Goal: Information Seeking & Learning: Find specific fact

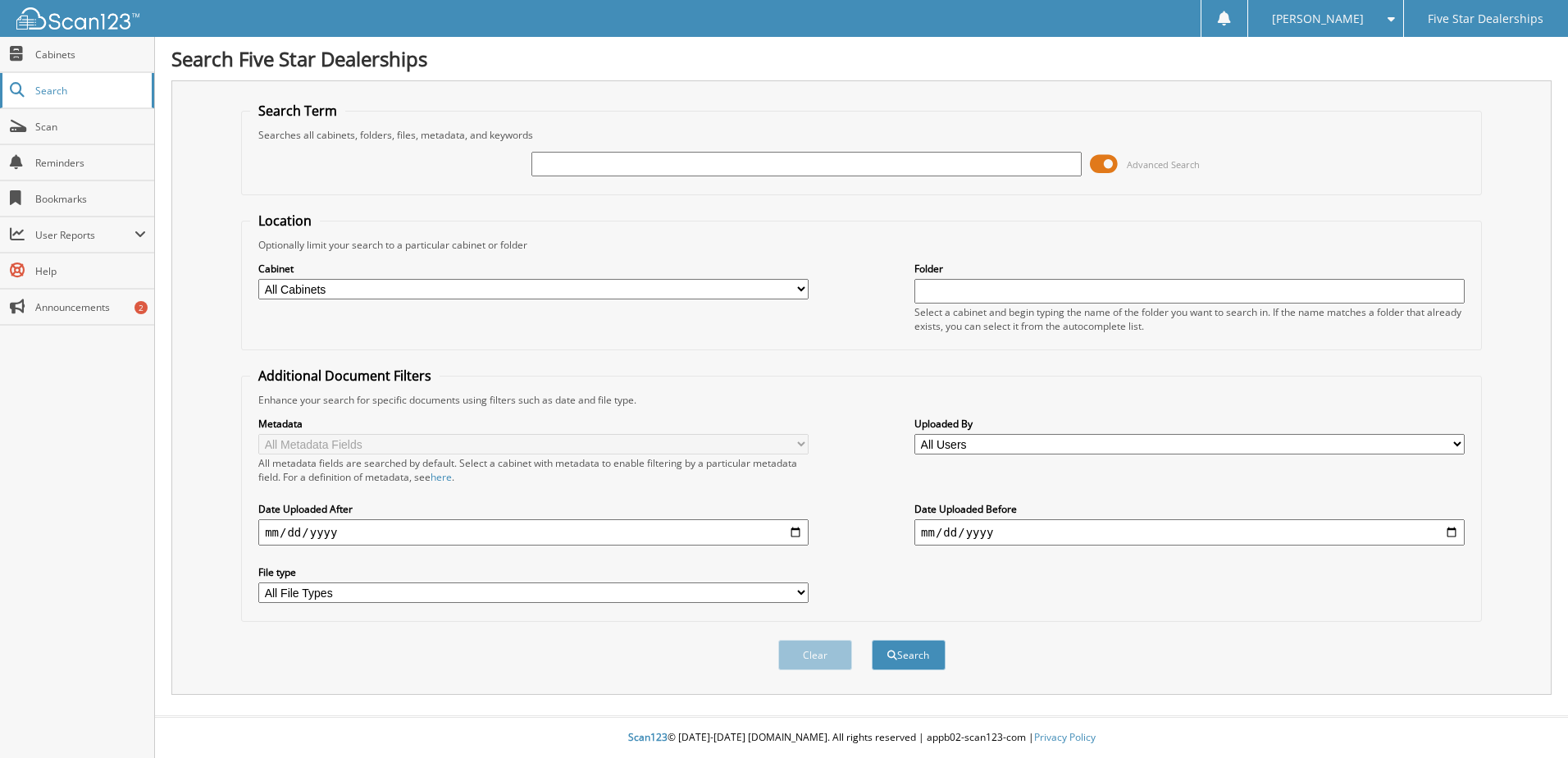
click at [54, 89] on span "Search" at bounding box center [89, 90] width 108 height 14
click at [541, 170] on input "text" at bounding box center [806, 164] width 550 height 25
type input "25743"
type input "49"
click at [872, 640] on button "Search" at bounding box center [908, 655] width 74 height 31
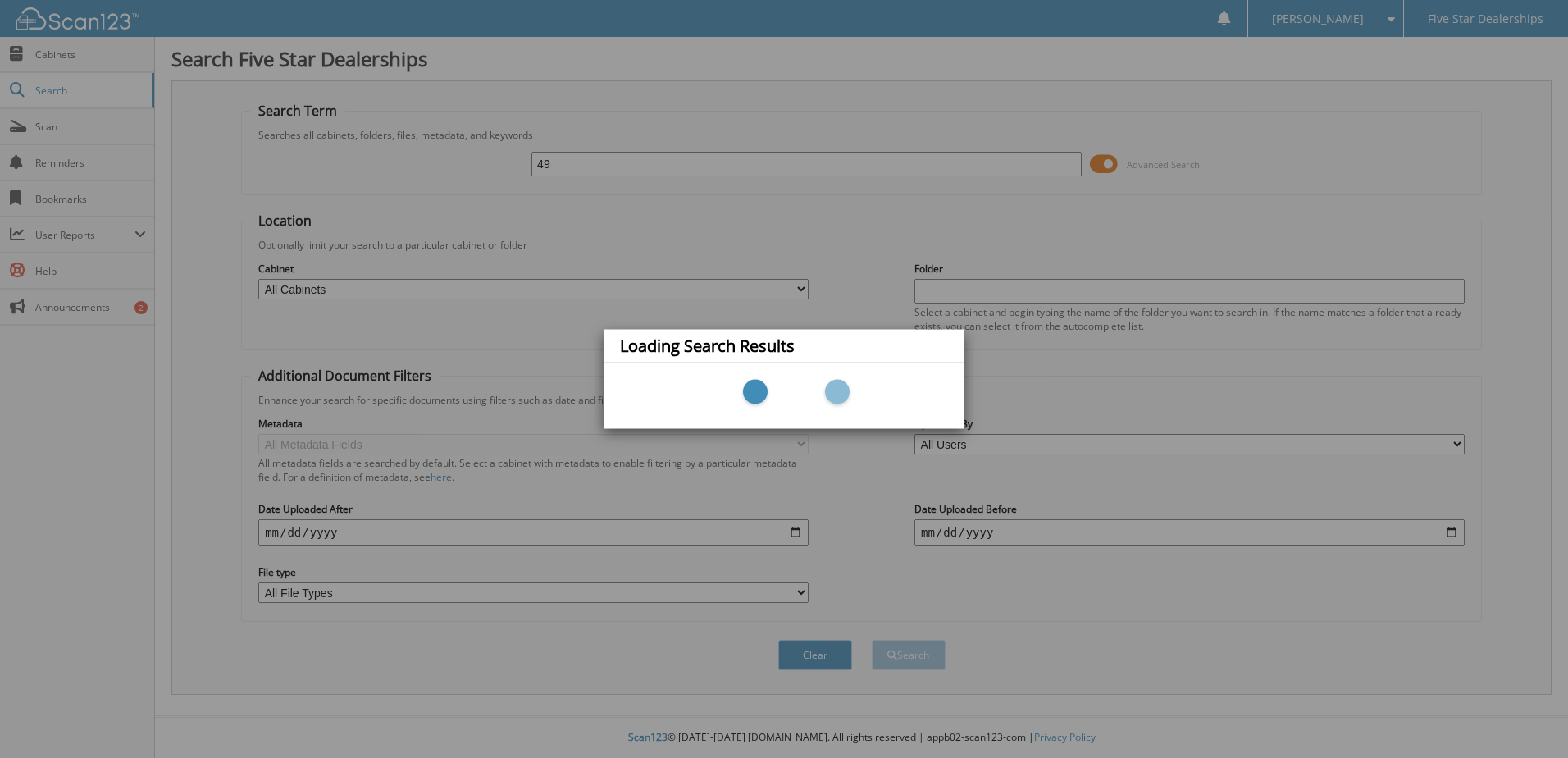
click at [557, 160] on div "Loading Search Results" at bounding box center [784, 379] width 1568 height 758
drag, startPoint x: 557, startPoint y: 161, endPoint x: 723, endPoint y: 201, distance: 170.8
click at [557, 164] on div "Loading Search Results" at bounding box center [784, 379] width 1568 height 758
click at [63, 96] on div "Loading Search Results" at bounding box center [784, 379] width 1568 height 758
click at [36, 203] on div "Loading Search Results" at bounding box center [784, 379] width 1568 height 758
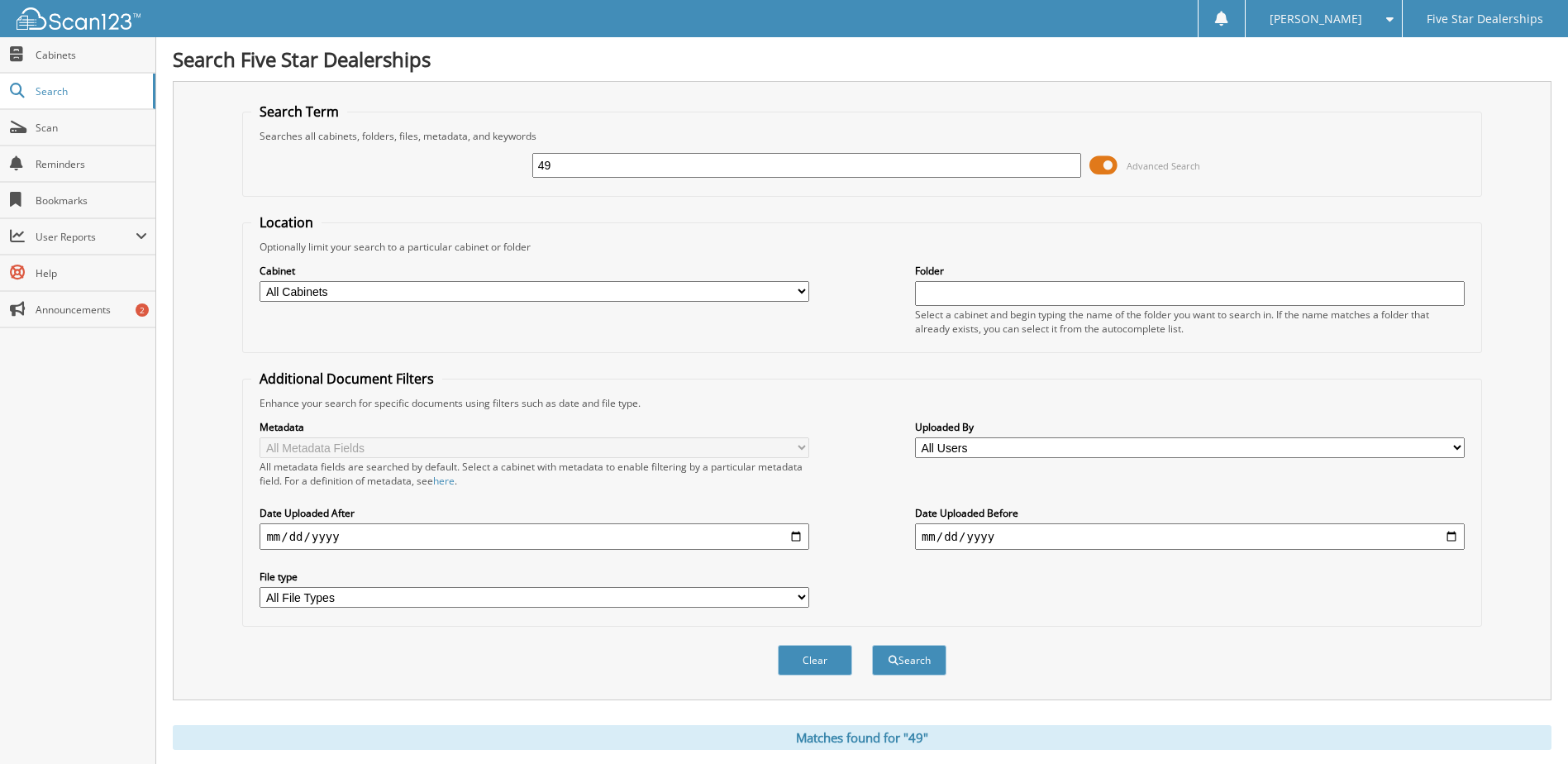
click at [581, 168] on input "49" at bounding box center [807, 165] width 549 height 25
type input "4"
type input "2574349"
click at [872, 645] on button "Search" at bounding box center [909, 660] width 74 height 31
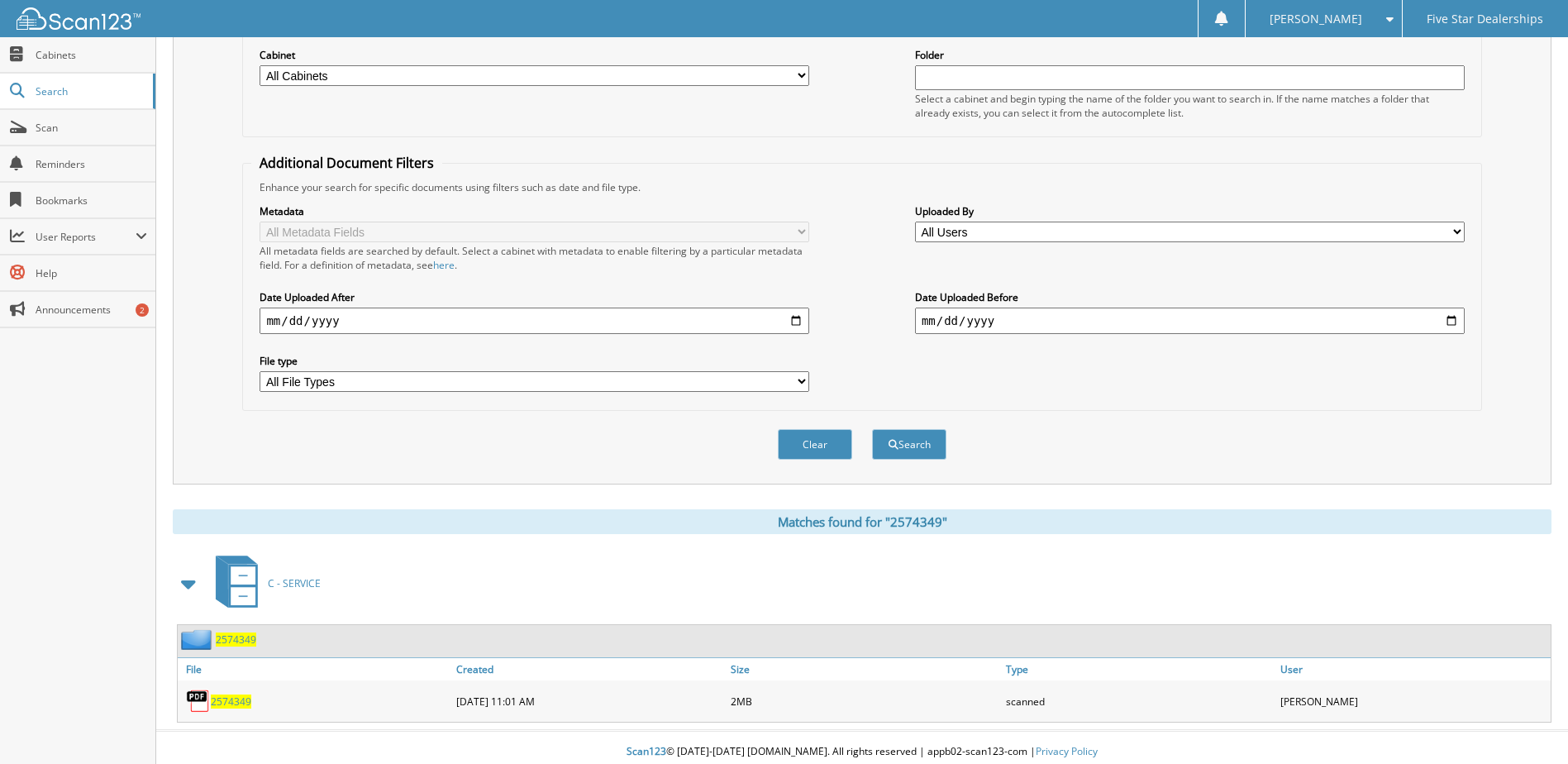
scroll to position [225, 0]
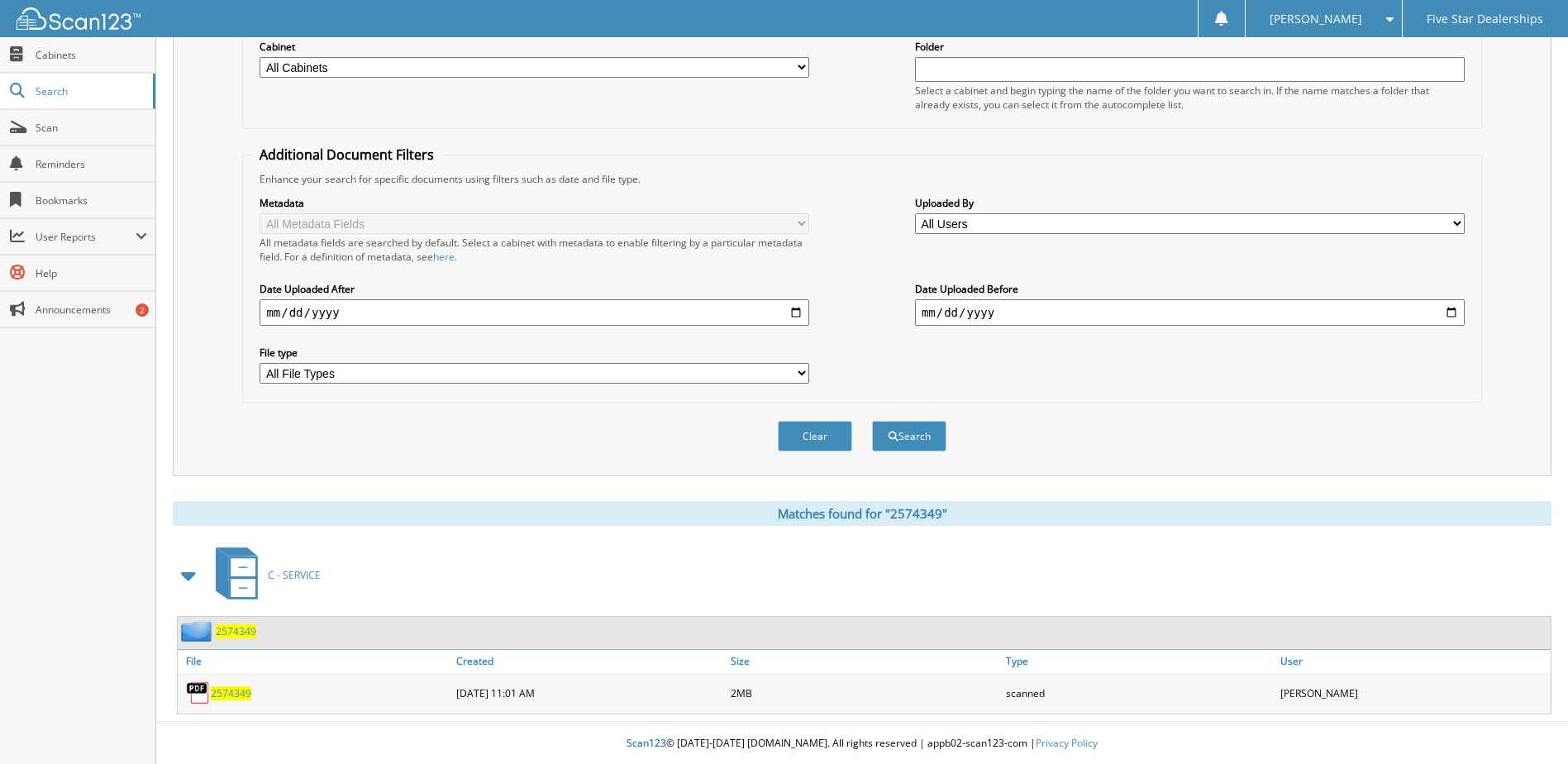
drag, startPoint x: 226, startPoint y: 682, endPoint x: 227, endPoint y: 691, distance: 9.1
click at [227, 686] on div "2574349" at bounding box center [314, 693] width 274 height 33
click at [227, 691] on span "2574349" at bounding box center [231, 693] width 41 height 14
click at [219, 693] on span "2574349" at bounding box center [231, 693] width 41 height 14
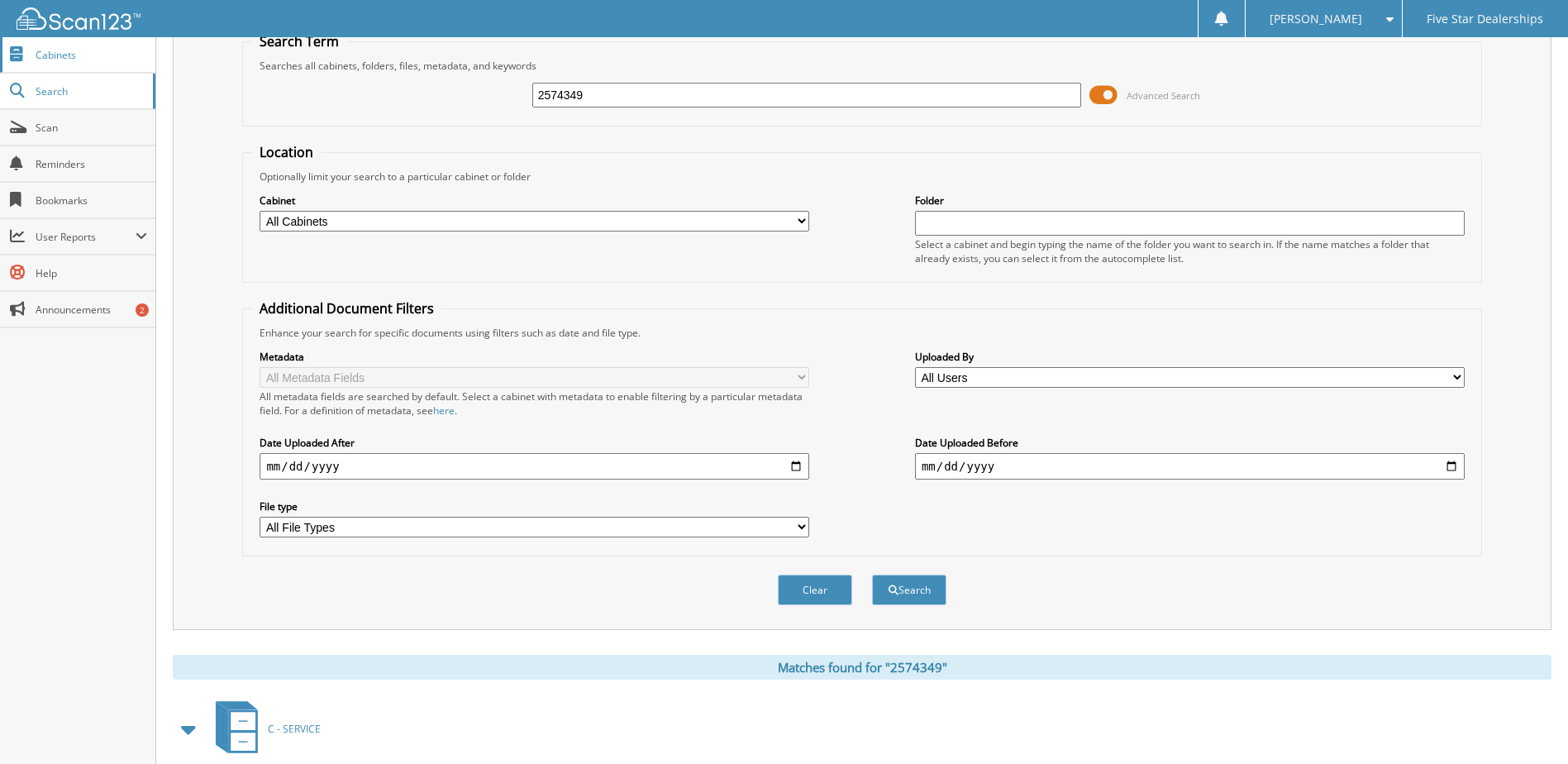
scroll to position [0, 0]
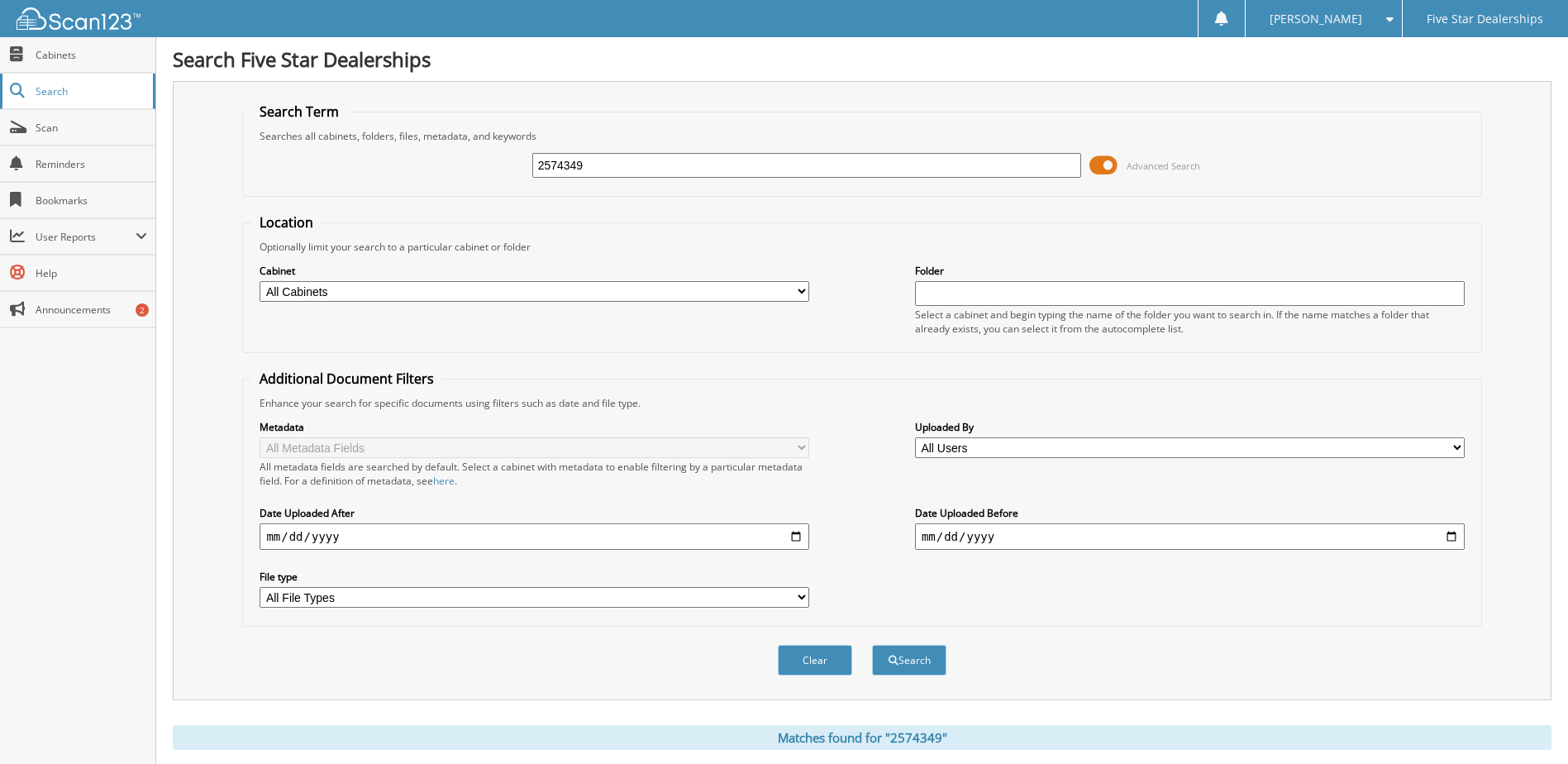
click at [78, 96] on span "Search" at bounding box center [90, 91] width 109 height 14
